Goal: Information Seeking & Learning: Learn about a topic

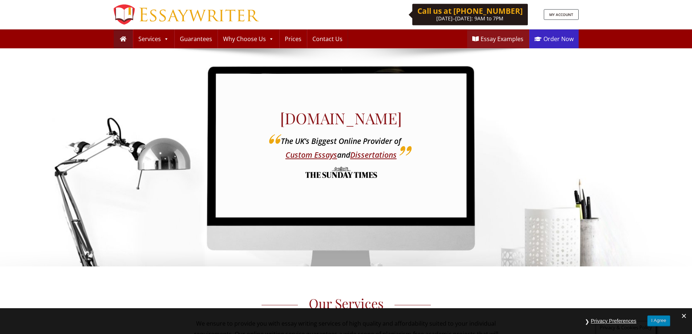
click at [550, 39] on link "Order Now" at bounding box center [553, 38] width 49 height 19
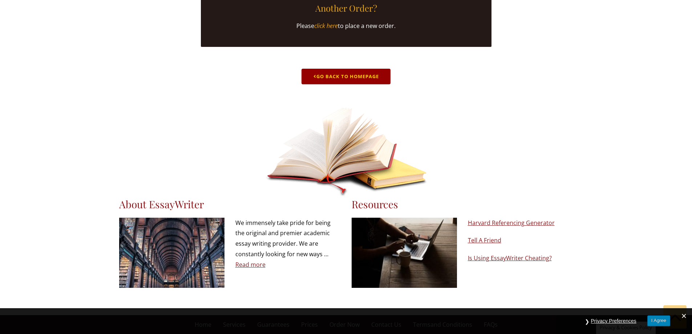
scroll to position [388, 0]
click at [344, 69] on link "Go Back to Homepage" at bounding box center [346, 77] width 89 height 16
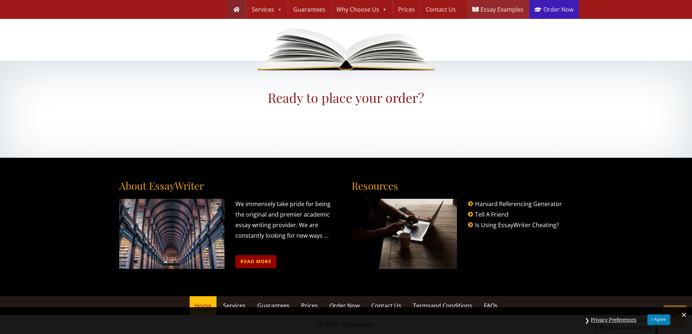
scroll to position [840, 0]
click at [661, 320] on button "I Agree" at bounding box center [658, 320] width 23 height 11
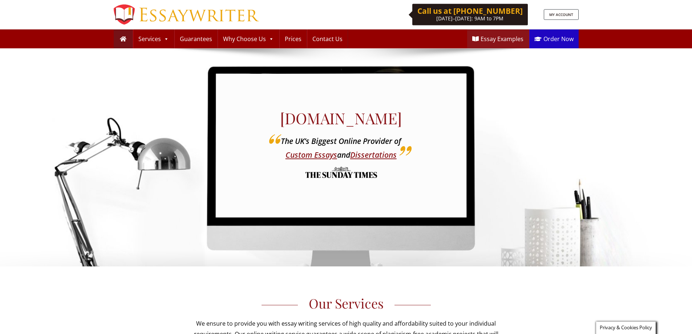
scroll to position [835, 0]
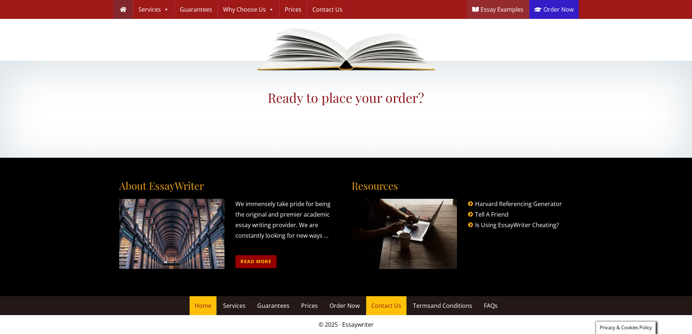
click at [380, 307] on span "Contact Us" at bounding box center [386, 306] width 30 height 8
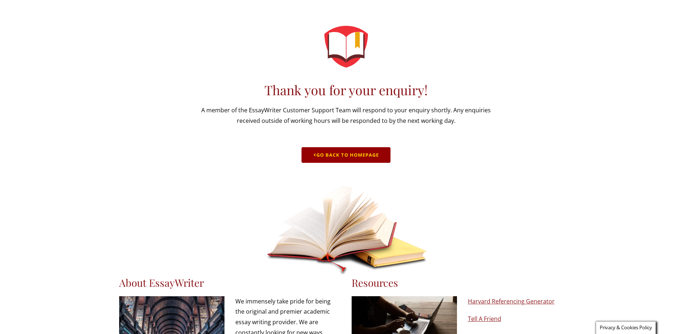
scroll to position [104, 0]
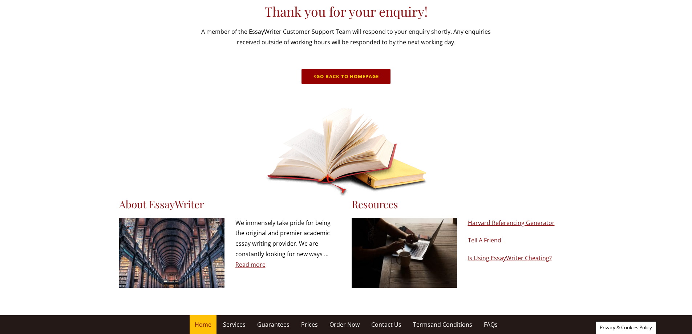
click at [210, 326] on span "Home" at bounding box center [203, 324] width 17 height 8
click at [235, 323] on span "Services" at bounding box center [234, 324] width 23 height 8
click at [281, 323] on span "Guarantees" at bounding box center [273, 324] width 32 height 8
click at [317, 324] on link "Prices" at bounding box center [309, 324] width 27 height 19
click at [339, 324] on span "Order Now" at bounding box center [345, 324] width 30 height 8
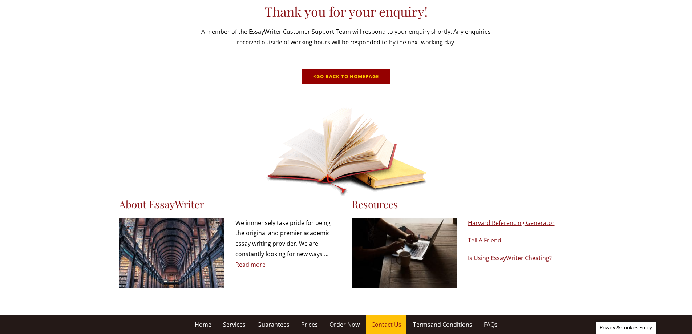
click at [384, 323] on span "Contact Us" at bounding box center [386, 324] width 30 height 8
click at [429, 323] on span "Terms and Conditions" at bounding box center [442, 324] width 59 height 8
click at [489, 320] on span "FAQs" at bounding box center [491, 324] width 14 height 8
click at [490, 257] on link "Is Using EssayWriter Cheating?" at bounding box center [510, 258] width 84 height 8
click at [485, 237] on link "Tell A Friend" at bounding box center [484, 240] width 33 height 8
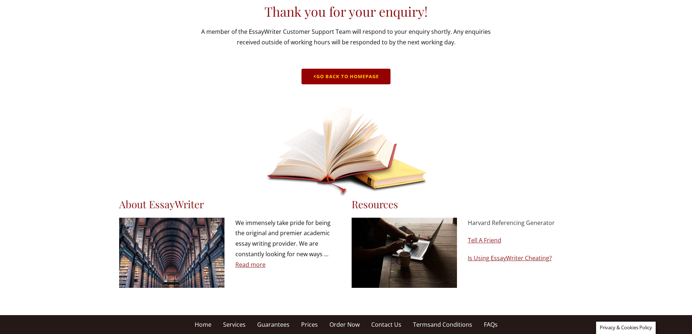
click at [487, 219] on link "Harvard Referencing Generator" at bounding box center [511, 223] width 87 height 8
click at [239, 262] on link "Read more" at bounding box center [250, 265] width 30 height 8
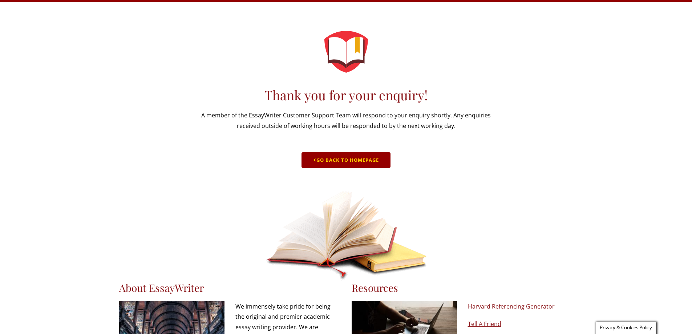
scroll to position [0, 0]
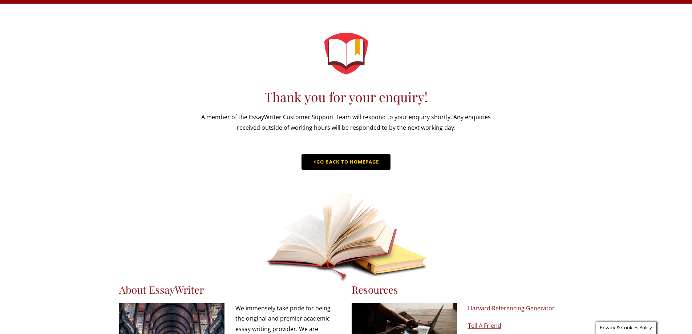
click at [337, 170] on link "Go Back to Homepage" at bounding box center [346, 162] width 89 height 16
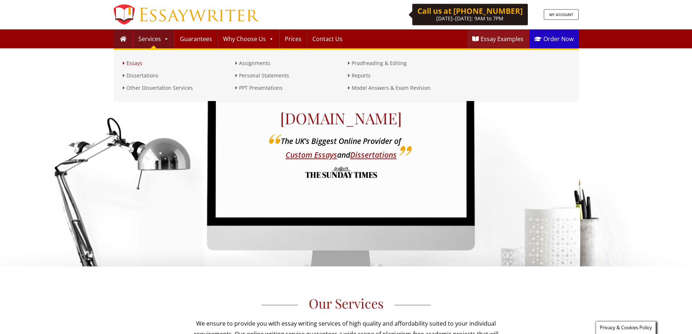
click at [137, 62] on link "Essays" at bounding box center [177, 63] width 109 height 9
click at [136, 77] on link "Dissertations" at bounding box center [177, 75] width 109 height 9
click at [154, 89] on link "Other Dissertation Services" at bounding box center [177, 88] width 109 height 9
click at [262, 63] on link "Assignments" at bounding box center [289, 63] width 109 height 9
click at [265, 78] on link "Personal Statements" at bounding box center [289, 75] width 109 height 9
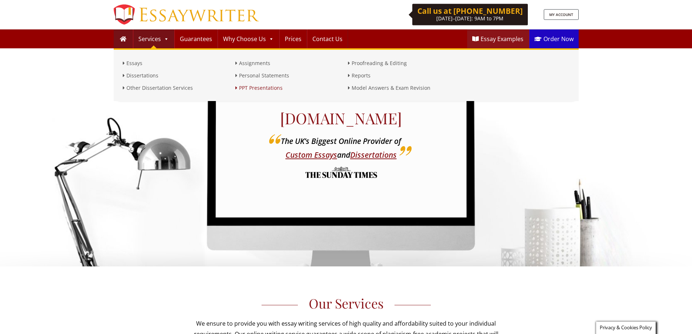
click at [268, 90] on link "PPT Presentations" at bounding box center [289, 88] width 109 height 9
click at [373, 63] on link "Proofreading & Editing" at bounding box center [402, 63] width 109 height 9
click at [364, 76] on link "Reports" at bounding box center [402, 75] width 109 height 9
click at [365, 89] on link "Model Answers & Exam Revision" at bounding box center [402, 88] width 109 height 9
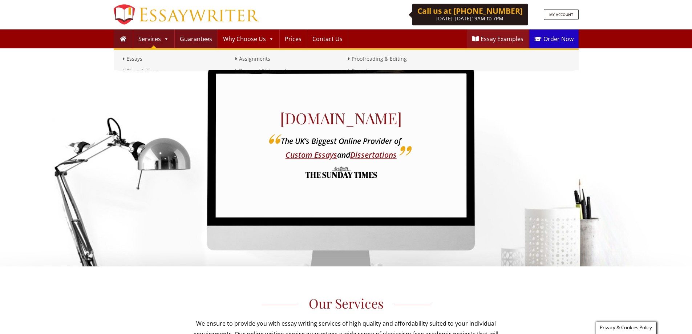
click at [189, 38] on link "Guarantees" at bounding box center [196, 38] width 43 height 19
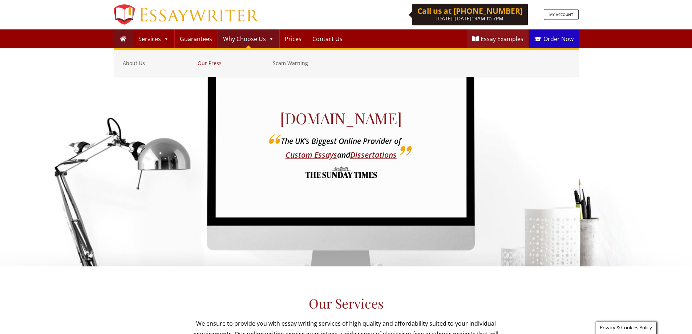
click at [210, 61] on link "Our Press" at bounding box center [234, 63] width 72 height 9
click at [287, 62] on link "Scam Warning" at bounding box center [309, 63] width 72 height 9
click at [138, 63] on link "About Us" at bounding box center [159, 63] width 72 height 9
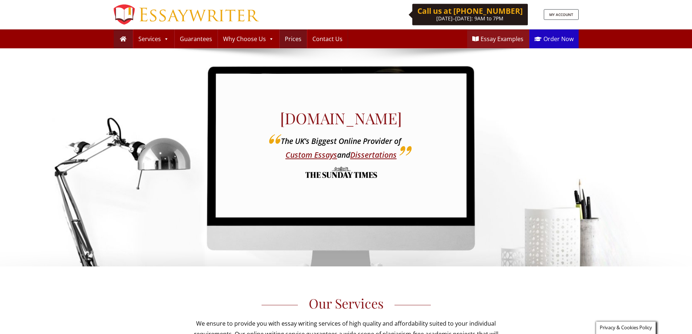
click at [297, 40] on link "Prices" at bounding box center [293, 38] width 27 height 19
click at [320, 40] on link "Contact Us" at bounding box center [327, 38] width 40 height 19
click at [496, 39] on link "Essay Examples" at bounding box center [497, 38] width 61 height 19
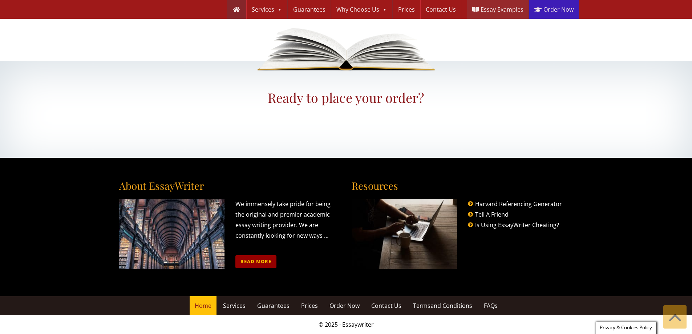
scroll to position [840, 0]
